Goal: Task Accomplishment & Management: Manage account settings

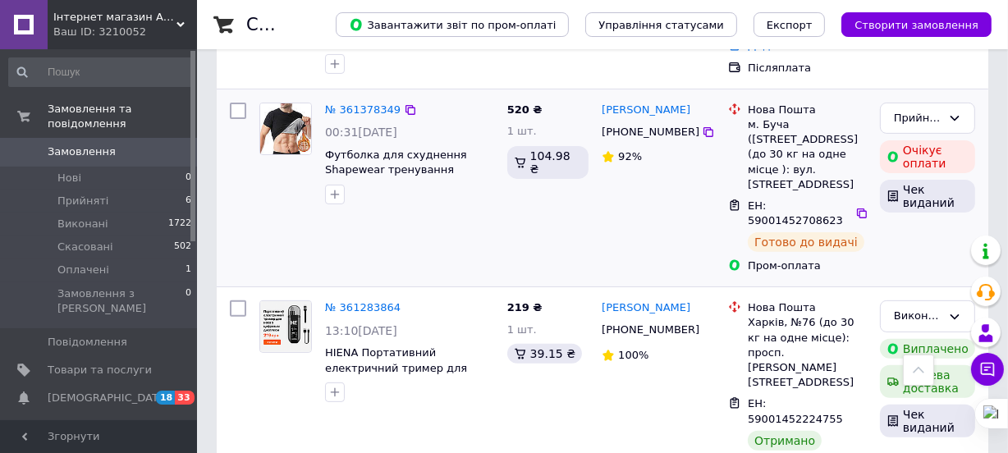
scroll to position [448, 0]
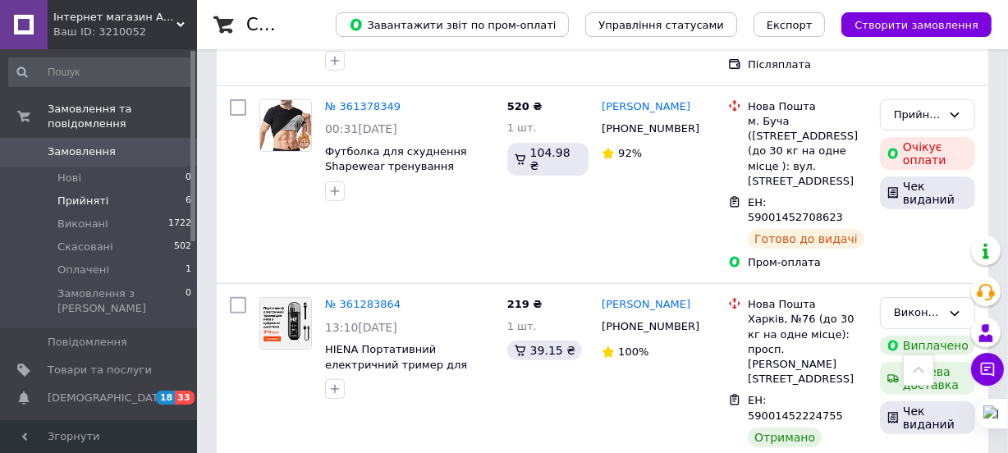
click at [76, 194] on span "Прийняті" at bounding box center [82, 201] width 51 height 15
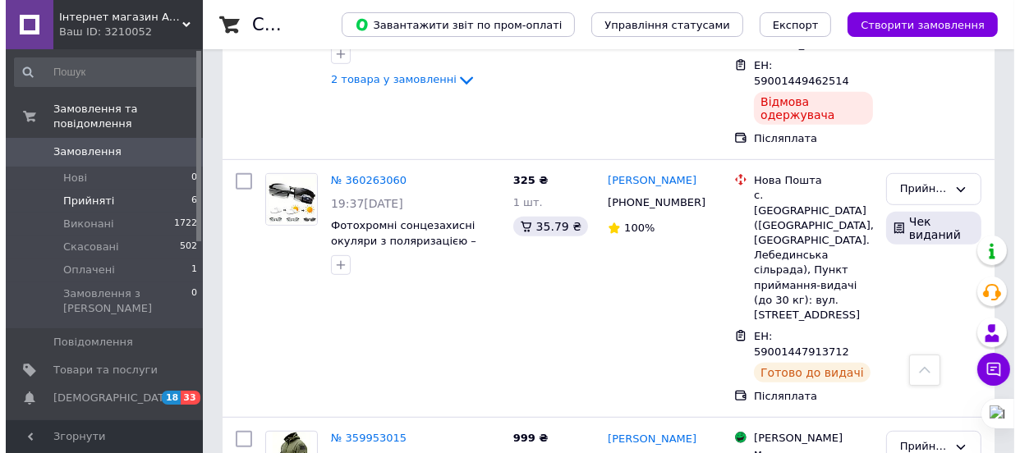
scroll to position [854, 0]
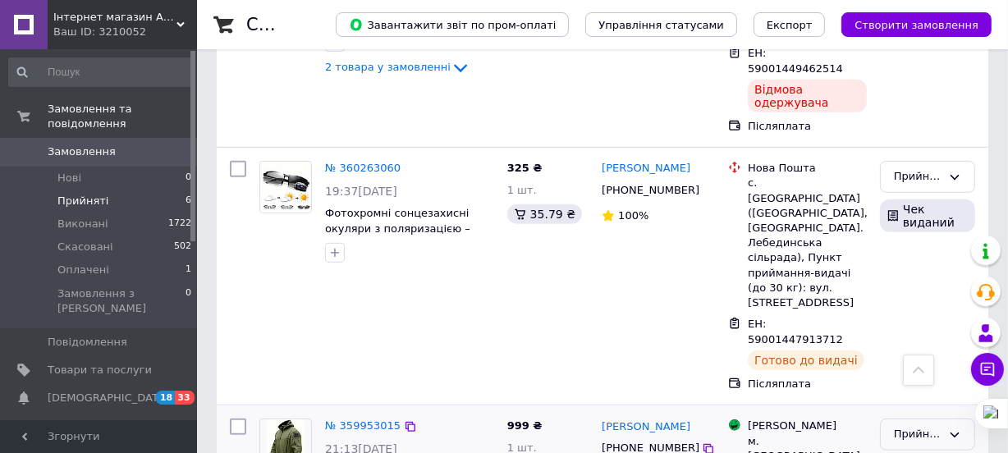
click at [952, 429] on icon at bounding box center [955, 435] width 13 height 13
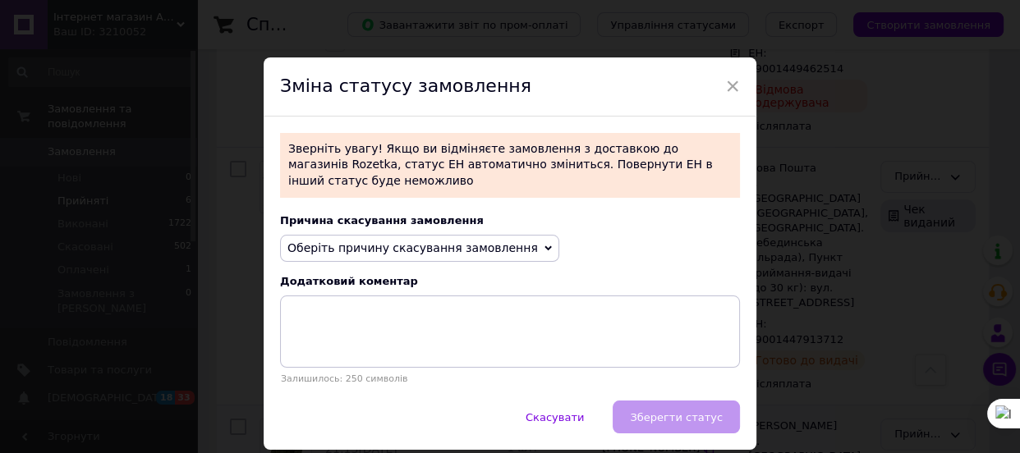
click at [425, 241] on span "Оберіть причину скасування замовлення" at bounding box center [412, 247] width 250 height 13
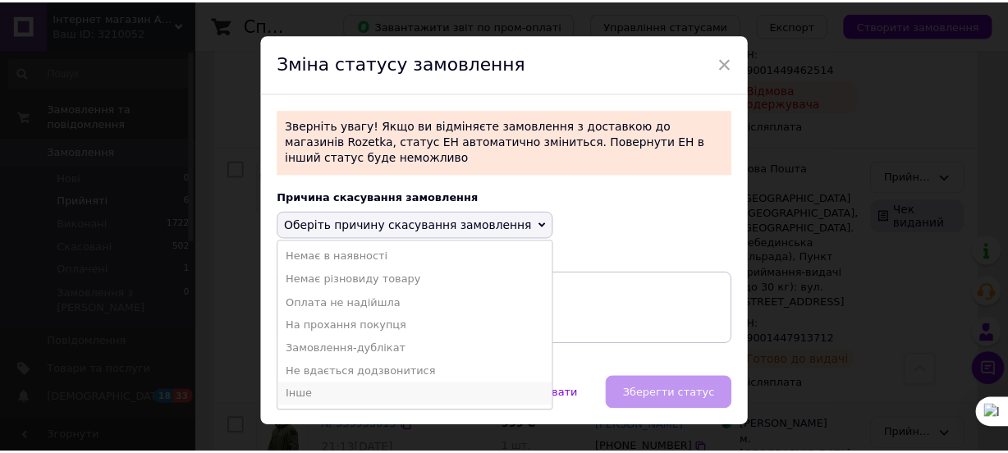
scroll to position [41, 0]
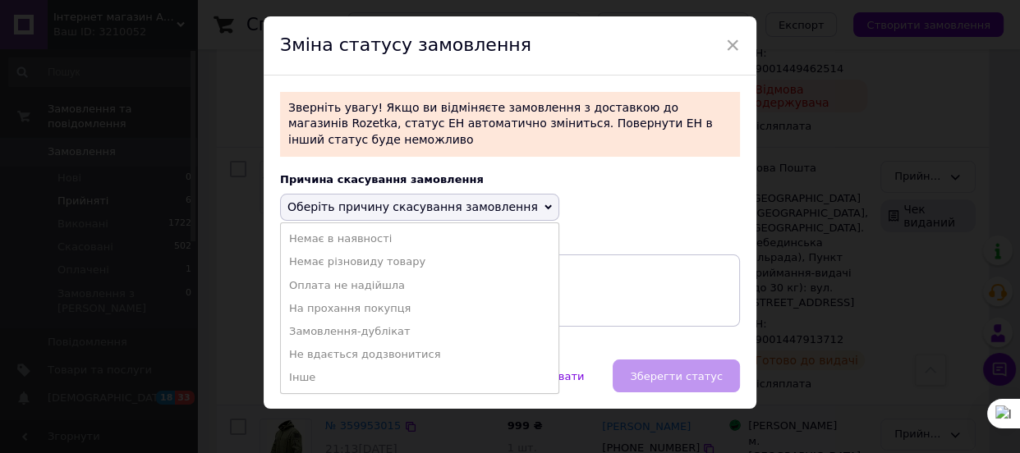
drag, startPoint x: 303, startPoint y: 362, endPoint x: 313, endPoint y: 336, distance: 28.1
click at [302, 366] on li "Інше" at bounding box center [420, 377] width 278 height 23
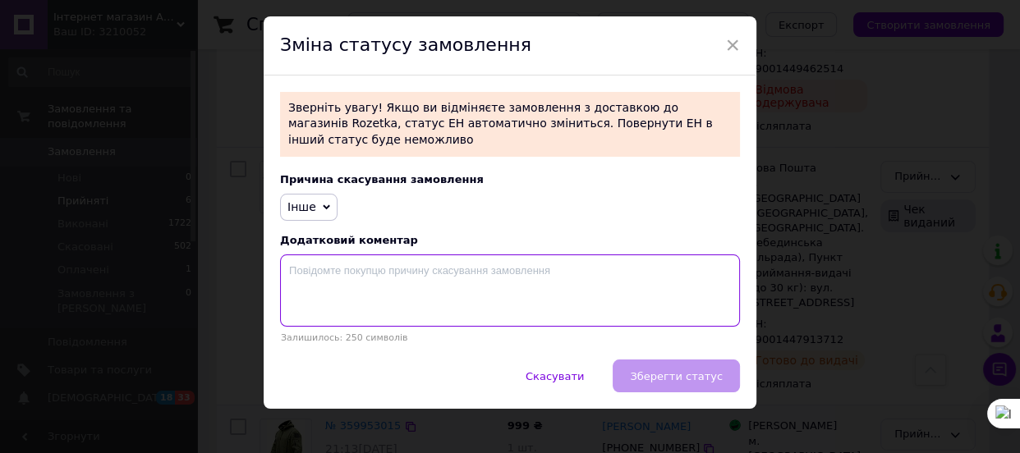
click at [331, 255] on textarea at bounding box center [510, 291] width 460 height 72
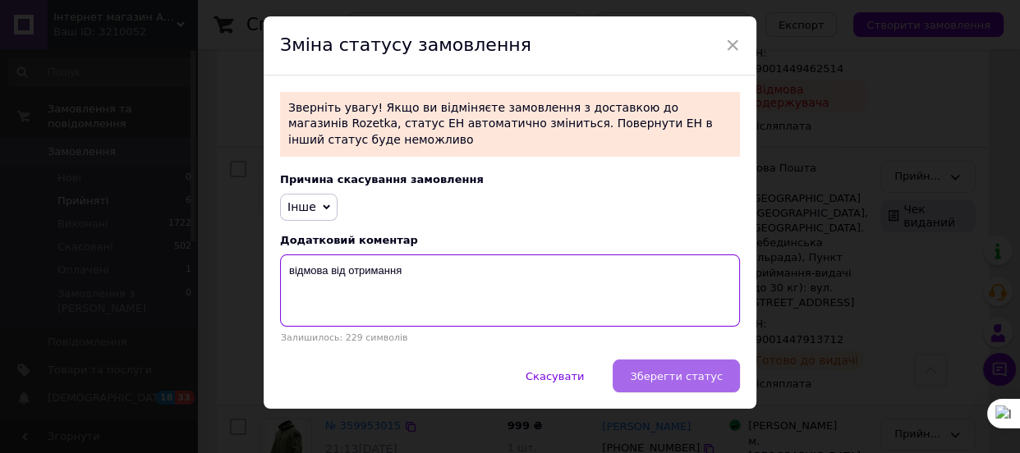
type textarea "відмова від отримання"
click at [669, 370] on span "Зберегти статус" at bounding box center [676, 376] width 93 height 12
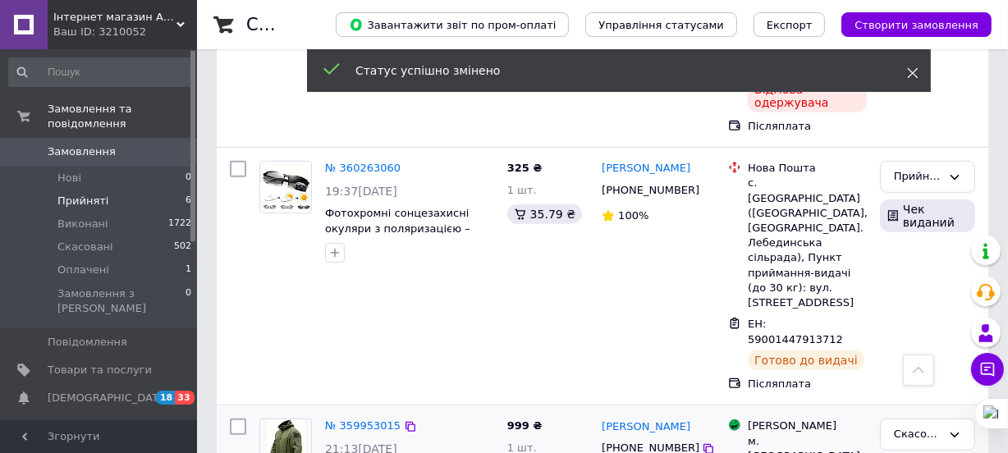
click at [916, 74] on icon at bounding box center [912, 72] width 11 height 11
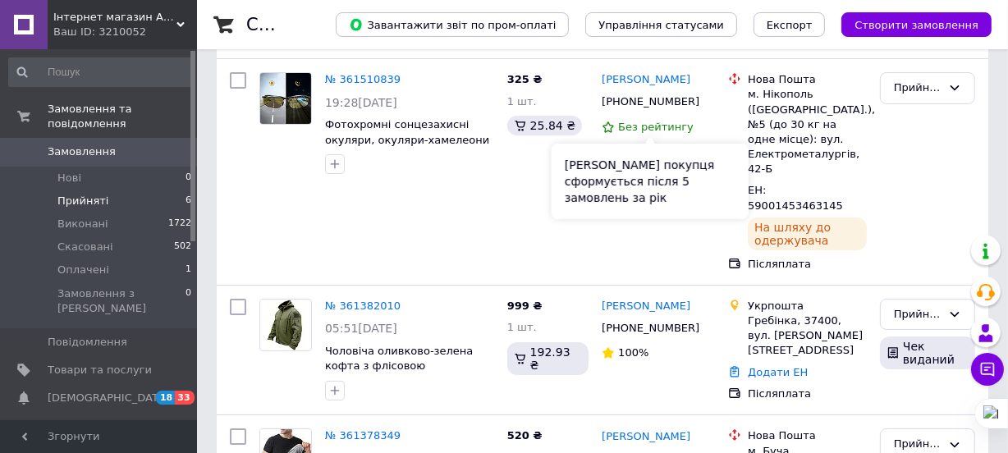
scroll to position [181, 0]
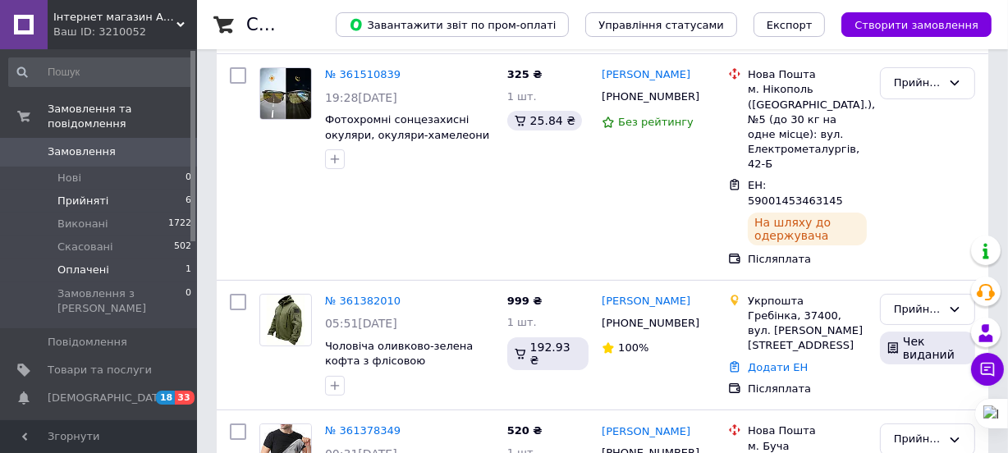
click at [74, 263] on span "Оплачені" at bounding box center [83, 270] width 52 height 15
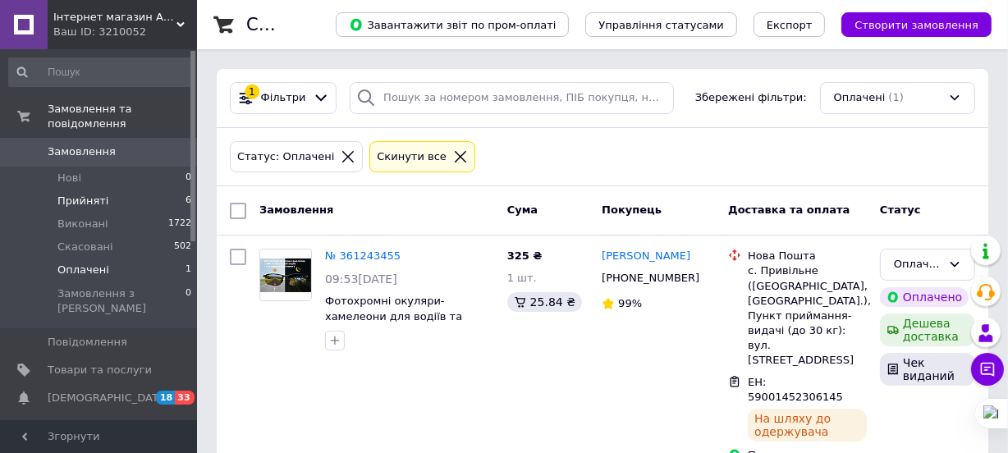
click at [76, 194] on span "Прийняті" at bounding box center [82, 201] width 51 height 15
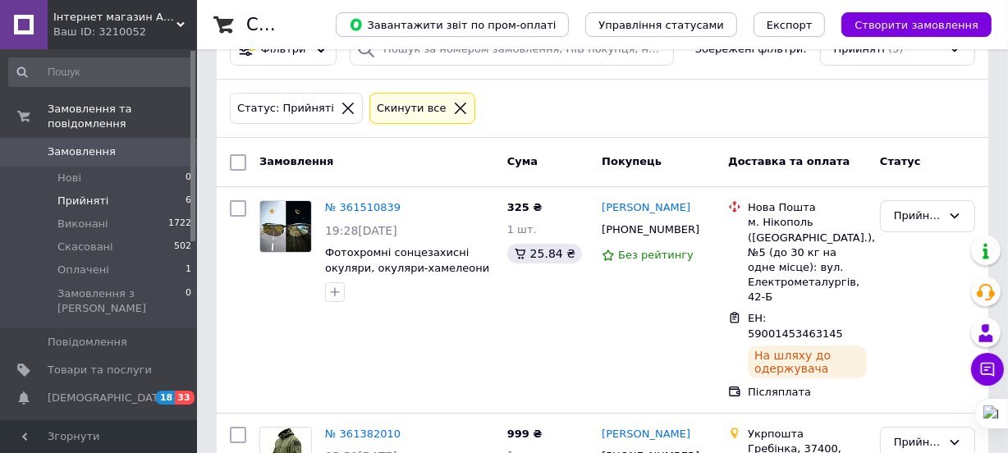
scroll to position [74, 0]
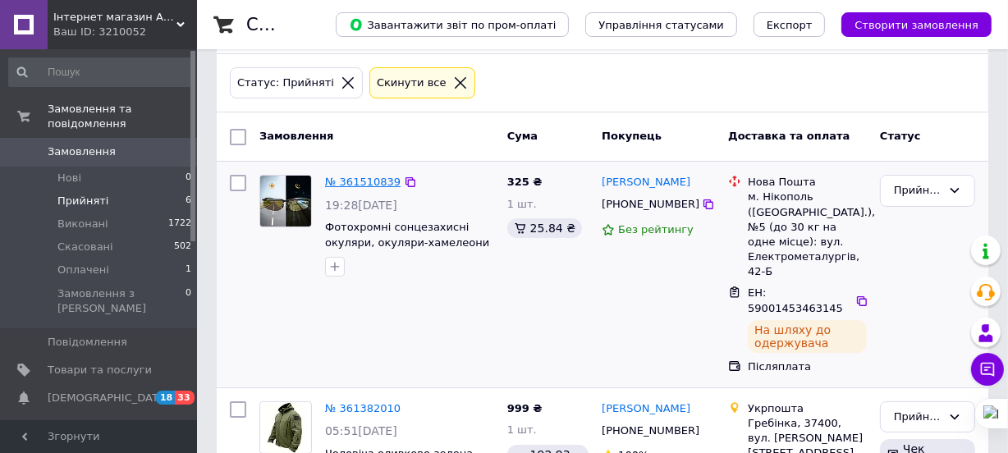
click at [347, 181] on link "№ 361510839" at bounding box center [363, 182] width 76 height 12
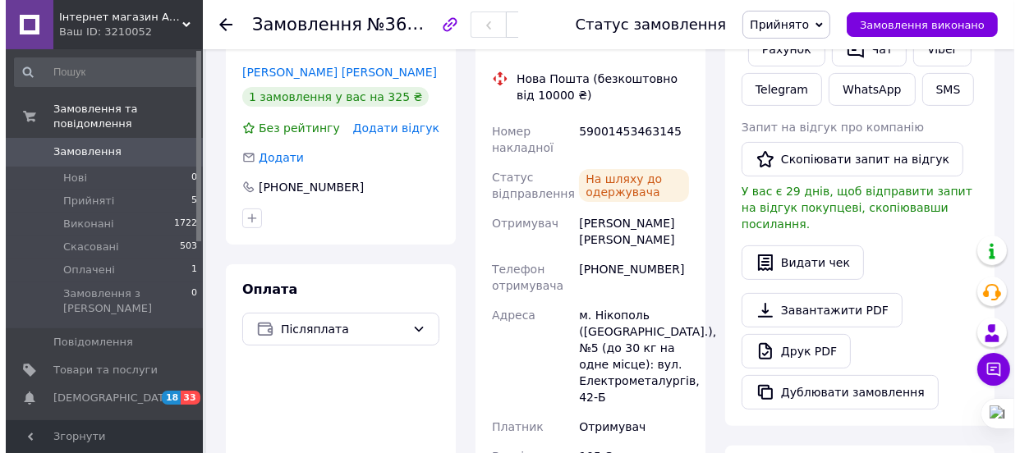
scroll to position [373, 0]
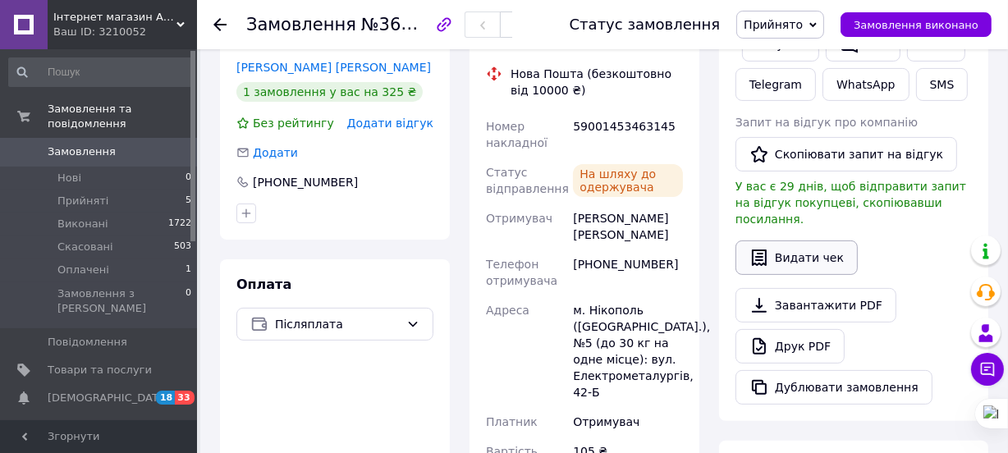
click at [780, 241] on button "Видати чек" at bounding box center [797, 258] width 122 height 34
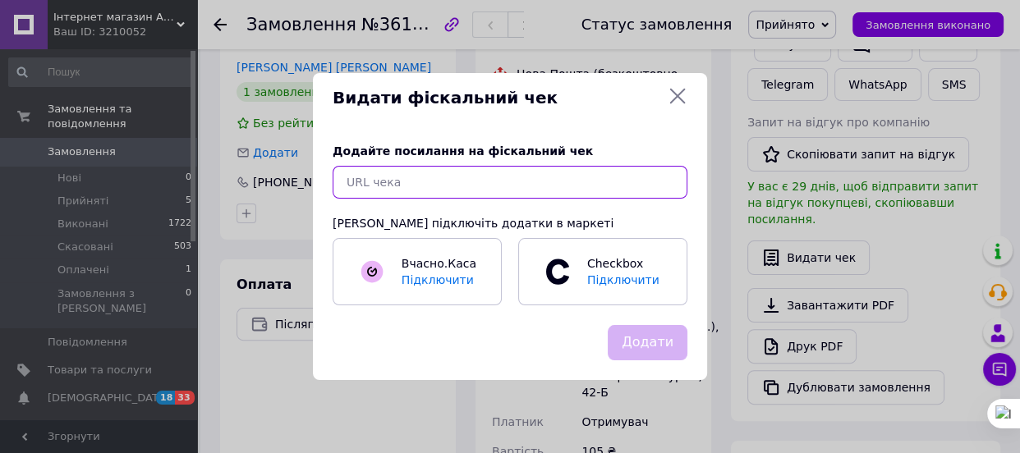
paste input "[URL][DOMAIN_NAME]"
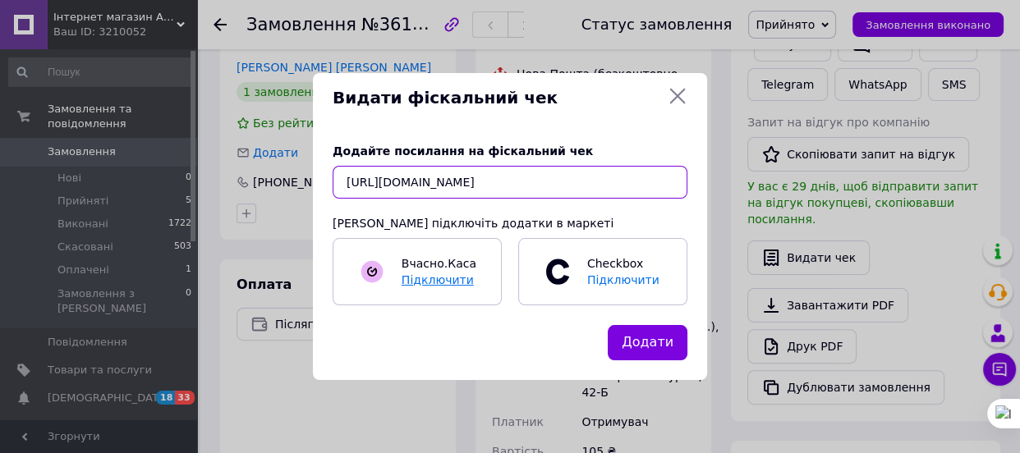
scroll to position [0, 278]
type input "[URL][DOMAIN_NAME]"
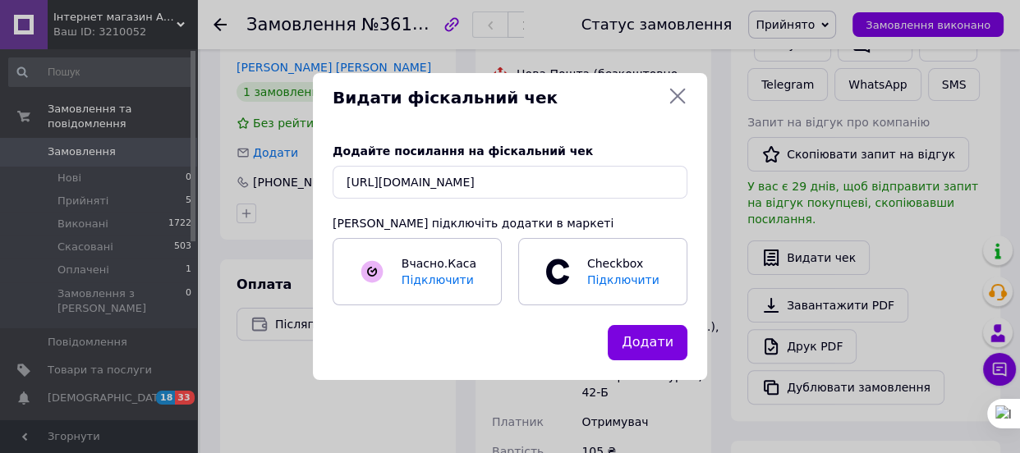
click at [636, 338] on button "Додати" at bounding box center [648, 342] width 80 height 35
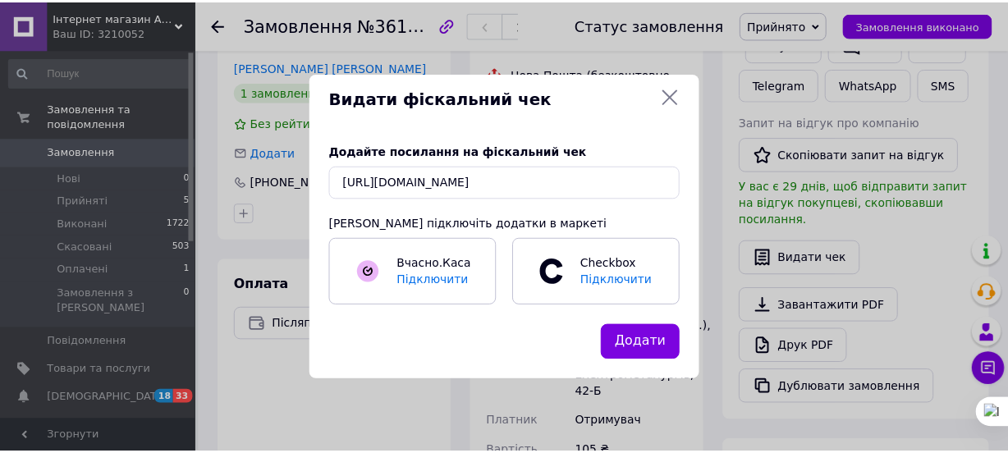
scroll to position [0, 0]
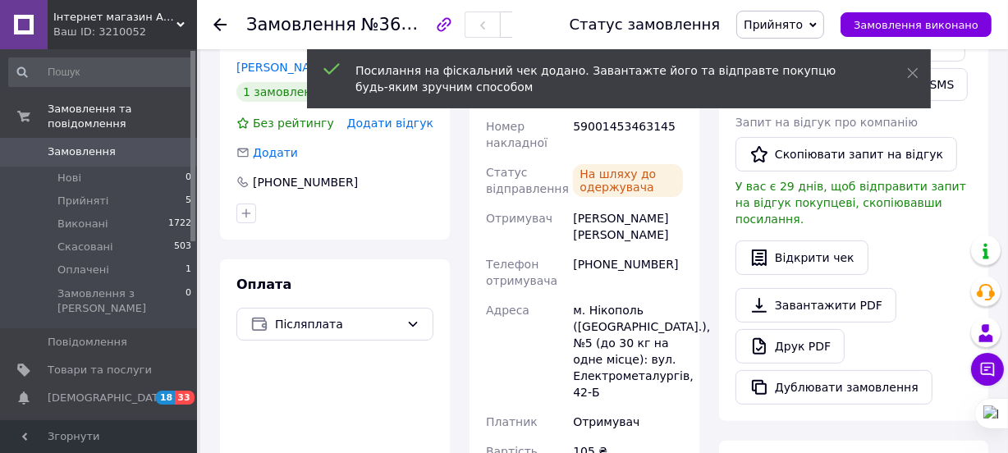
drag, startPoint x: 915, startPoint y: 75, endPoint x: 843, endPoint y: 119, distance: 84.8
click at [915, 74] on use at bounding box center [913, 73] width 11 height 11
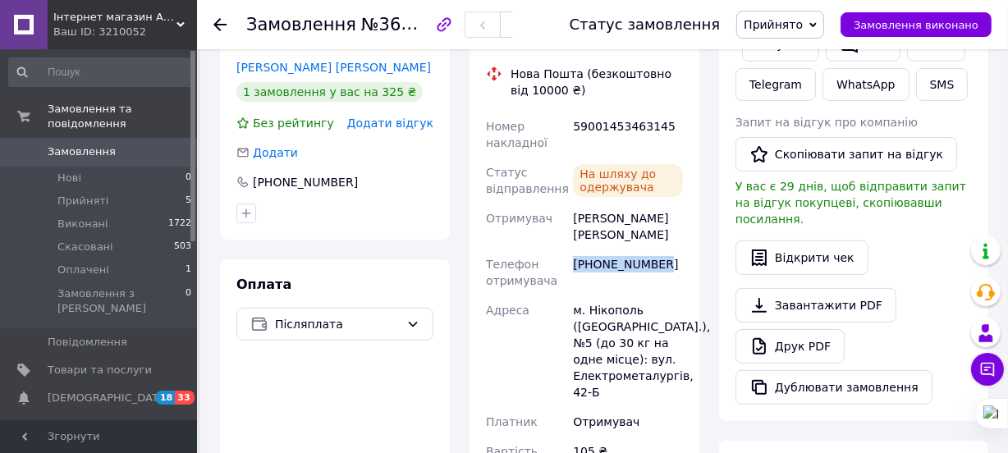
drag, startPoint x: 656, startPoint y: 263, endPoint x: 576, endPoint y: 263, distance: 80.5
click at [576, 263] on div "[PHONE_NUMBER]" at bounding box center [628, 273] width 117 height 46
copy div "[PHONE_NUMBER]"
